Goal: Task Accomplishment & Management: Manage account settings

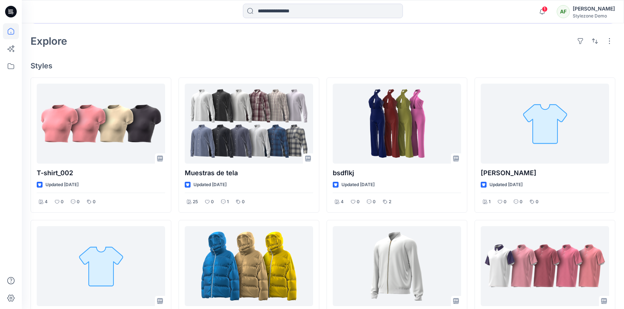
scroll to position [169, 0]
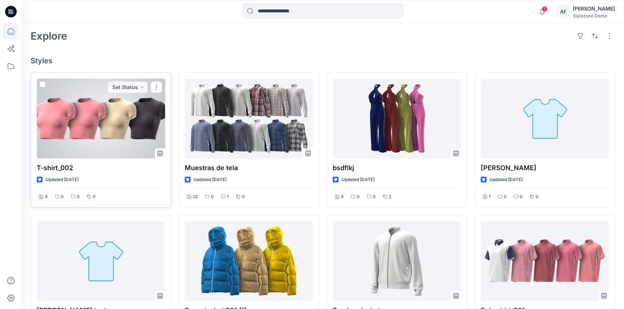
click at [136, 130] on div at bounding box center [101, 118] width 128 height 80
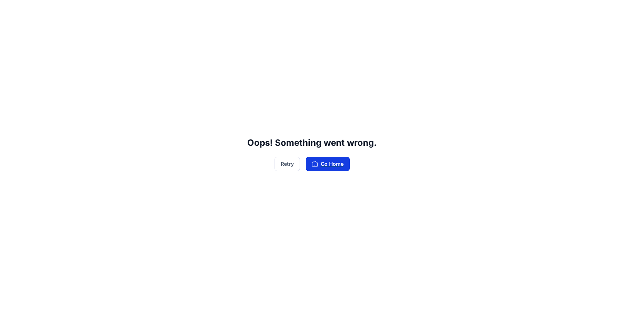
click at [326, 161] on button "Go Home" at bounding box center [328, 164] width 44 height 15
click at [293, 161] on button "Retry" at bounding box center [286, 164] width 25 height 15
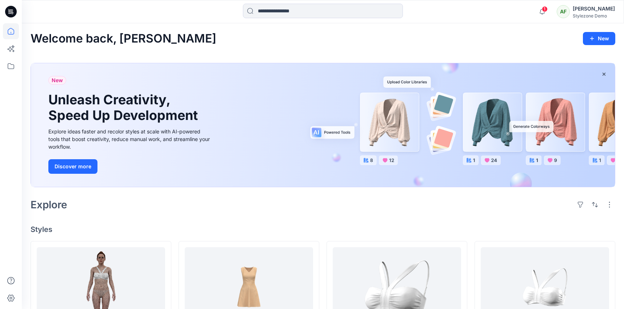
click at [603, 5] on div "[PERSON_NAME]" at bounding box center [593, 8] width 42 height 9
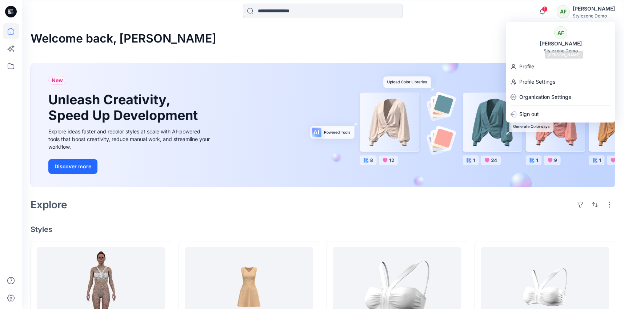
click at [559, 36] on div "AF" at bounding box center [560, 32] width 13 height 13
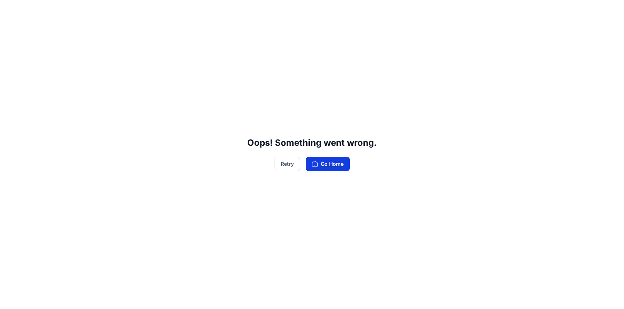
click at [332, 159] on button "Go Home" at bounding box center [328, 164] width 44 height 15
click at [328, 166] on button "Go Home" at bounding box center [328, 164] width 44 height 15
click at [328, 163] on button "Go Home" at bounding box center [328, 164] width 44 height 15
click at [322, 164] on button "Go Home" at bounding box center [328, 164] width 44 height 15
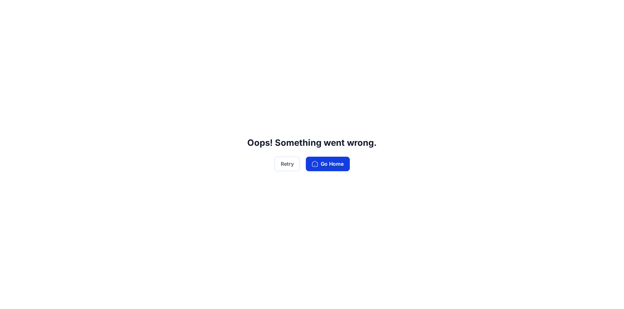
click at [322, 164] on button "Go Home" at bounding box center [328, 164] width 44 height 15
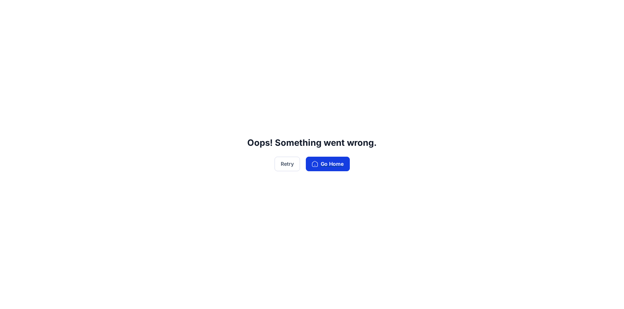
click at [322, 164] on button "Go Home" at bounding box center [328, 164] width 44 height 15
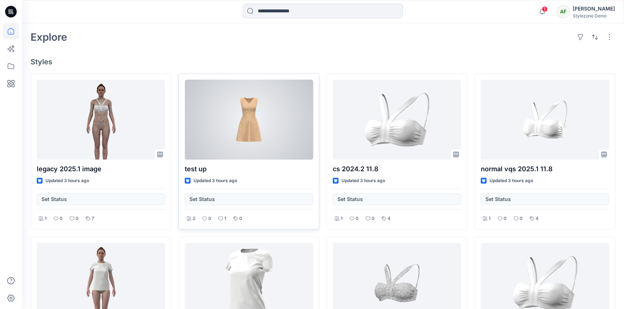
scroll to position [168, 0]
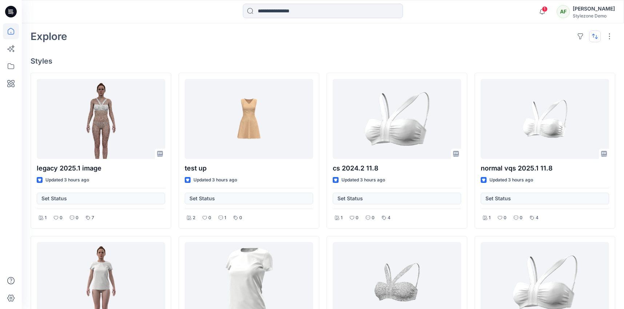
click at [593, 36] on button "button" at bounding box center [595, 37] width 12 height 12
click at [574, 56] on p "Last update" at bounding box center [570, 55] width 46 height 8
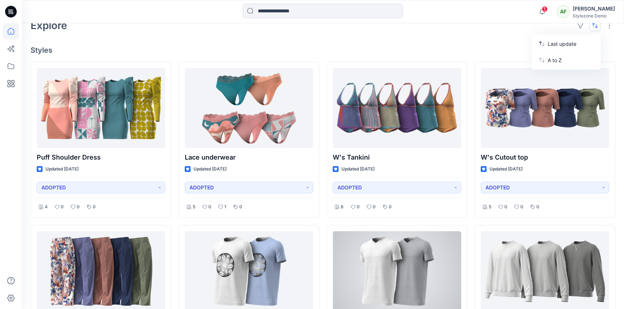
scroll to position [0, 0]
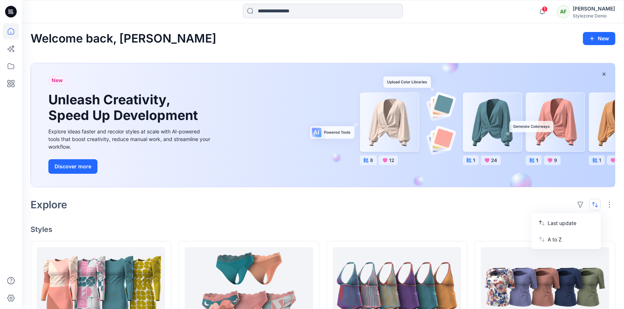
click at [599, 15] on div "Stylezone Demo" at bounding box center [593, 15] width 42 height 5
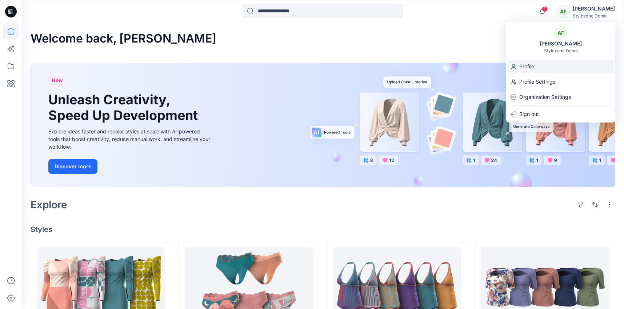
click at [539, 67] on div "Profile" at bounding box center [560, 67] width 106 height 14
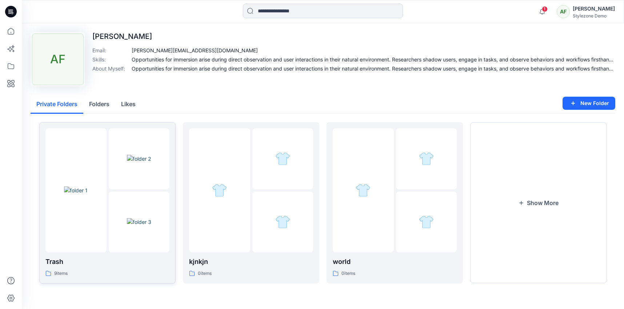
click at [117, 275] on div "9 items" at bounding box center [107, 274] width 124 height 8
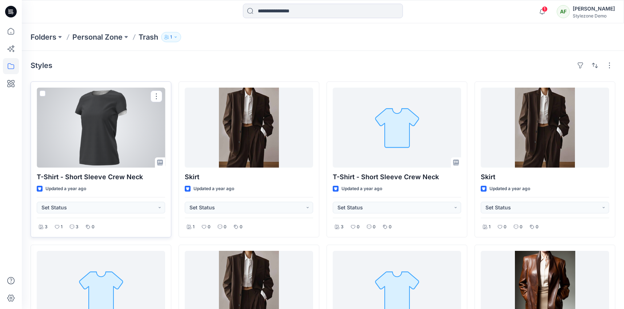
click at [41, 94] on span at bounding box center [43, 93] width 6 height 6
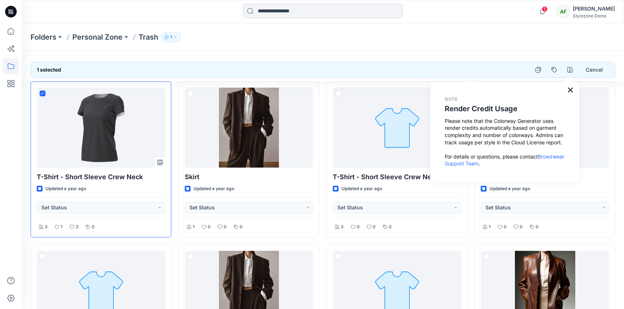
click at [569, 92] on button "×" at bounding box center [570, 90] width 7 height 12
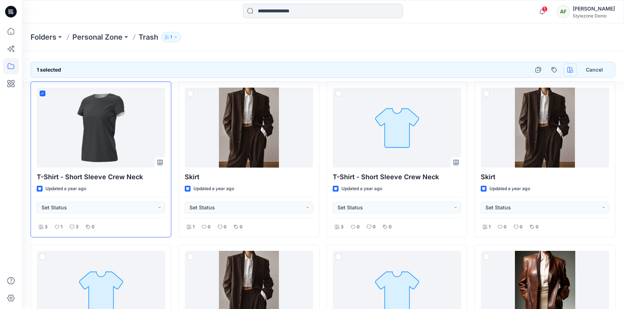
click at [569, 68] on icon "button" at bounding box center [570, 70] width 6 height 6
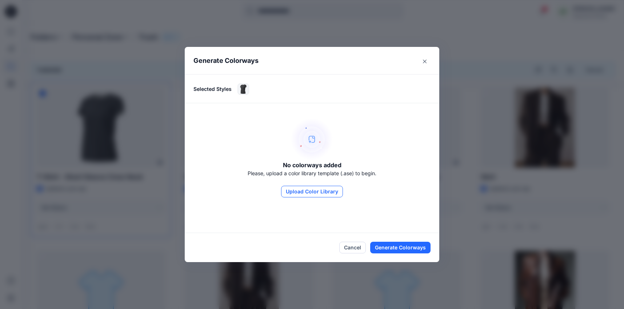
click at [313, 191] on button "Upload Color Library" at bounding box center [312, 192] width 62 height 12
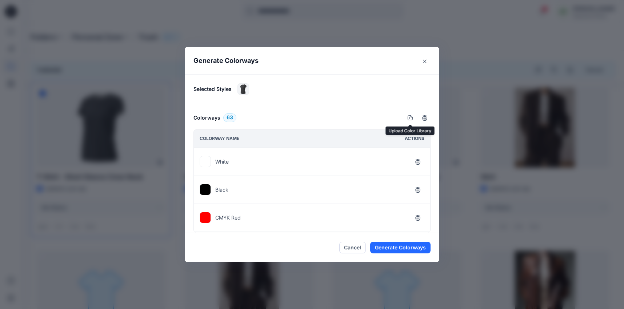
click at [206, 246] on footer "Cancel Generate Colorways" at bounding box center [312, 247] width 254 height 29
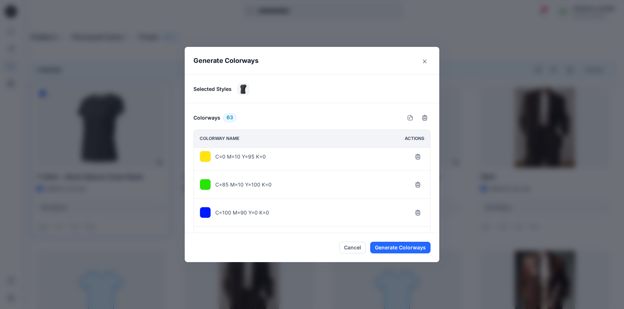
scroll to position [1678, 0]
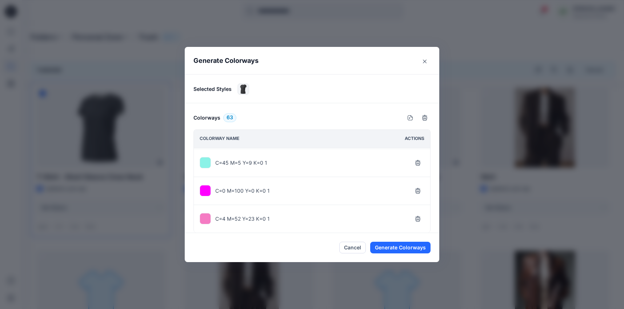
click at [196, 258] on footer "Cancel Generate Colorways" at bounding box center [312, 247] width 254 height 29
click at [191, 249] on footer "Cancel Generate Colorways" at bounding box center [312, 247] width 254 height 29
click at [199, 244] on footer "Cancel Generate Colorways" at bounding box center [312, 247] width 254 height 29
click at [198, 244] on footer "Cancel Generate Colorways" at bounding box center [312, 247] width 254 height 29
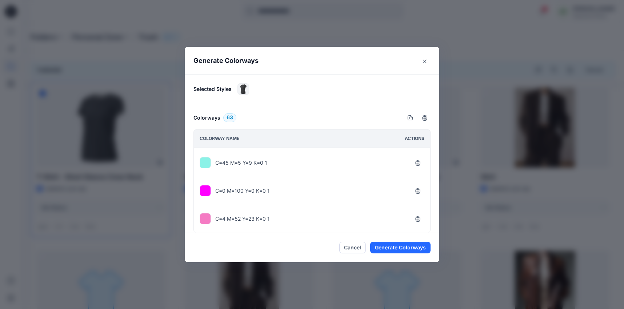
click at [198, 244] on footer "Cancel Generate Colorways" at bounding box center [312, 247] width 254 height 29
click at [212, 255] on footer "Cancel Generate Colorways" at bounding box center [312, 247] width 254 height 29
click at [352, 247] on button "Cancel" at bounding box center [352, 248] width 27 height 12
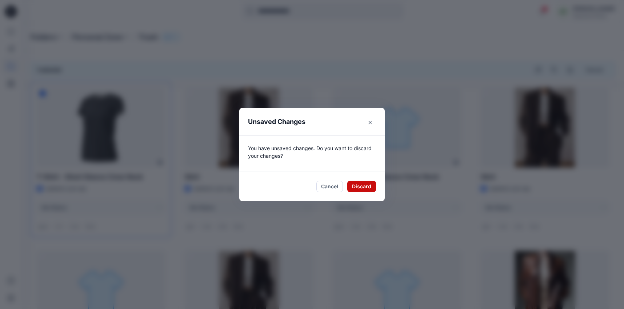
click at [362, 187] on button "Discard" at bounding box center [361, 187] width 29 height 12
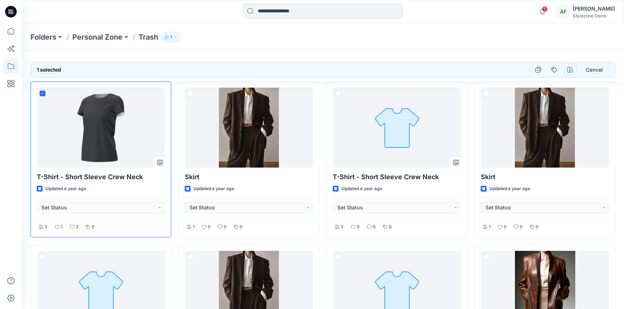
click at [569, 69] on icon "button" at bounding box center [570, 70] width 6 height 6
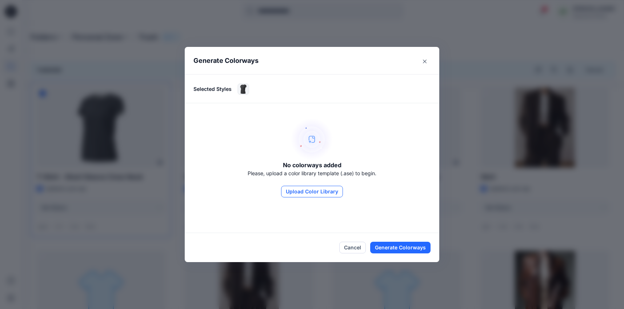
click at [292, 193] on button "Upload Color Library" at bounding box center [312, 192] width 62 height 12
